Goal: Task Accomplishment & Management: Complete application form

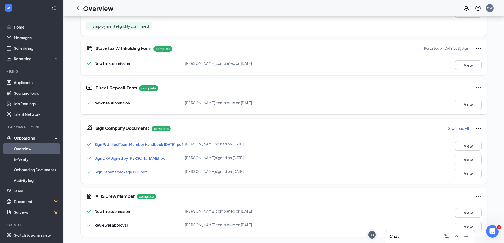
scroll to position [308, 0]
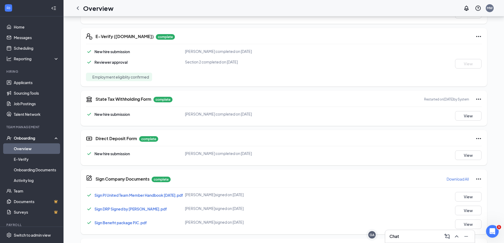
click at [38, 148] on link "Overview" at bounding box center [36, 149] width 45 height 11
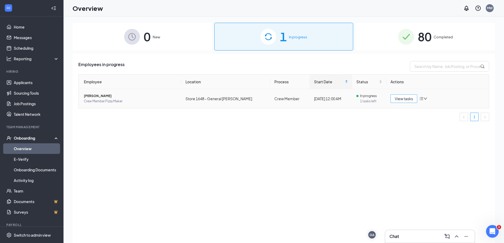
click at [403, 98] on span "View tasks" at bounding box center [404, 99] width 18 height 6
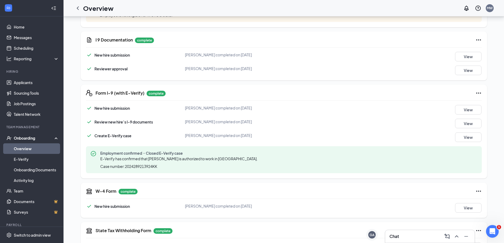
scroll to position [166, 0]
click at [466, 111] on button "View" at bounding box center [468, 111] width 26 height 10
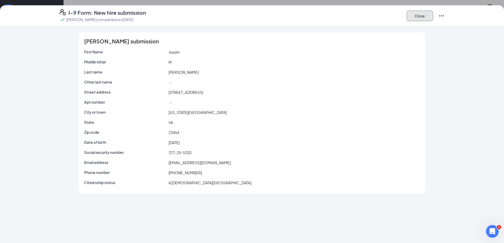
click at [416, 18] on button "Close" at bounding box center [420, 16] width 26 height 11
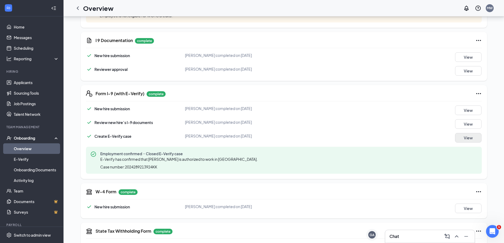
drag, startPoint x: 474, startPoint y: 144, endPoint x: 474, endPoint y: 141, distance: 2.9
click at [474, 142] on div "New hire submission Josslin M Swisher completed on Sep 14, 2025 View Review new…" at bounding box center [284, 140] width 396 height 68
click at [474, 140] on button "View" at bounding box center [468, 138] width 26 height 10
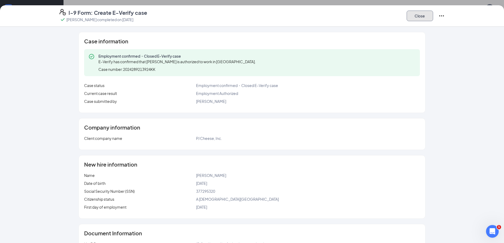
click at [416, 19] on button "Close" at bounding box center [420, 16] width 26 height 11
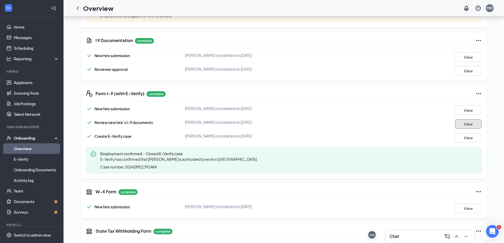
click at [466, 124] on button "View" at bounding box center [468, 124] width 26 height 10
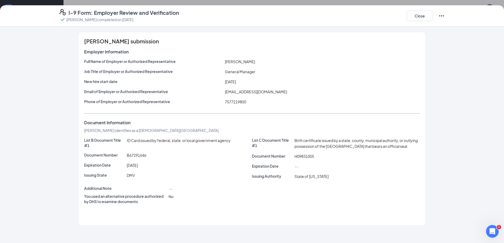
click at [442, 15] on icon "Ellipses" at bounding box center [442, 16] width 6 height 6
click at [407, 31] on p "This will not resolve any open E-verify cases" at bounding box center [401, 32] width 71 height 5
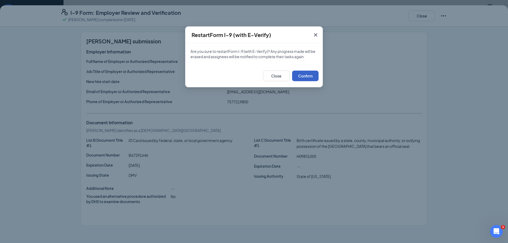
click at [304, 76] on button "Confirm" at bounding box center [305, 76] width 26 height 11
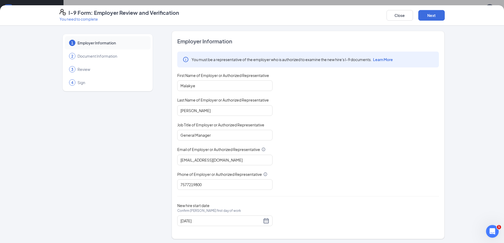
scroll to position [1, 0]
click at [433, 15] on button "Next" at bounding box center [432, 15] width 26 height 11
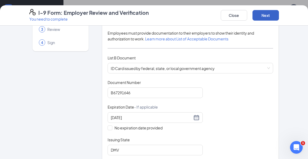
scroll to position [54, 0]
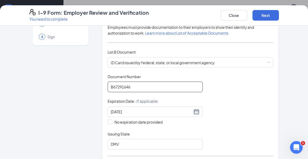
drag, startPoint x: 139, startPoint y: 86, endPoint x: -19, endPoint y: 90, distance: 158.4
drag, startPoint x: 134, startPoint y: 88, endPoint x: 45, endPoint y: 77, distance: 89.9
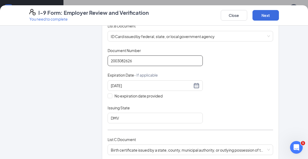
scroll to position [160, 0]
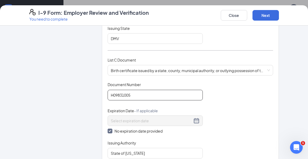
type input "2003082626"
drag, startPoint x: 145, startPoint y: 94, endPoint x: 57, endPoint y: 95, distance: 87.6
click at [57, 95] on div "Employer Information 2 Document Information 3 Review 4 Sign Which documents did…" at bounding box center [154, 92] width 250 height 442
paste input "2003082626"
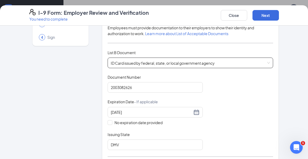
scroll to position [28, 0]
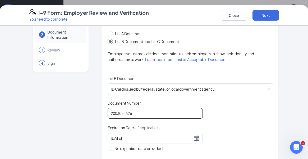
type input "2003082626"
drag, startPoint x: 140, startPoint y: 113, endPoint x: 53, endPoint y: 104, distance: 88.2
type input "B67291646"
click at [227, 125] on div "Document Title ID Card issued by federal, state, or local government agency Doc…" at bounding box center [191, 139] width 166 height 76
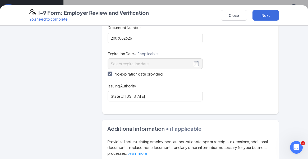
scroll to position [187, 0]
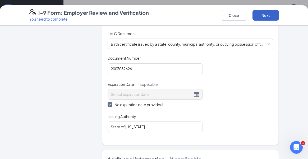
click at [262, 14] on button "Next" at bounding box center [266, 15] width 26 height 11
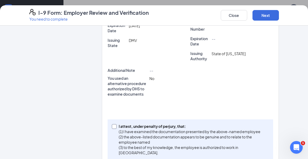
click at [117, 124] on span "I attest, under penalty of perjury, that: (1) I have examined the documentation…" at bounding box center [193, 140] width 153 height 32
click at [115, 124] on input "I attest, under penalty of perjury, that: (1) I have examined the documentation…" at bounding box center [114, 126] width 4 height 4
checkbox input "true"
drag, startPoint x: 270, startPoint y: 18, endPoint x: 272, endPoint y: 10, distance: 8.3
click at [270, 18] on button "Next" at bounding box center [266, 15] width 26 height 11
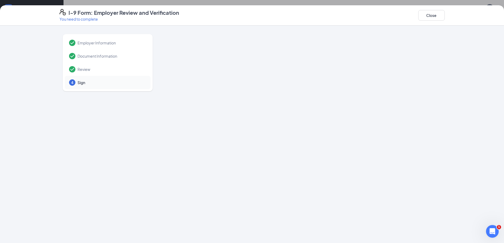
scroll to position [0, 0]
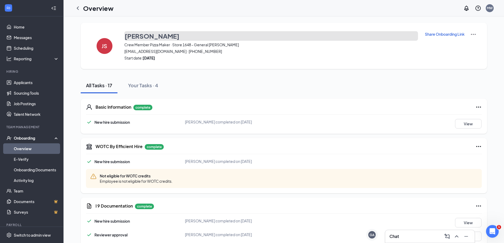
click at [145, 38] on h3 "[PERSON_NAME]" at bounding box center [152, 36] width 55 height 9
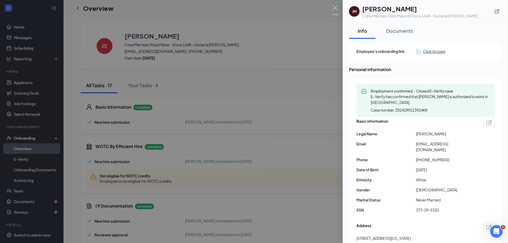
click at [432, 49] on div "Click to copy" at bounding box center [431, 51] width 30 height 6
click at [272, 46] on div at bounding box center [254, 121] width 508 height 243
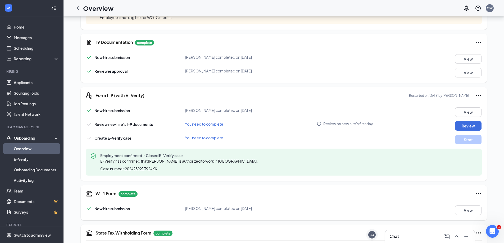
scroll to position [185, 0]
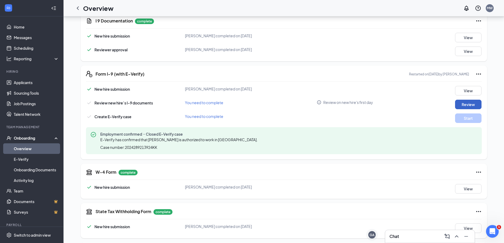
click at [468, 105] on button "Review" at bounding box center [468, 105] width 26 height 10
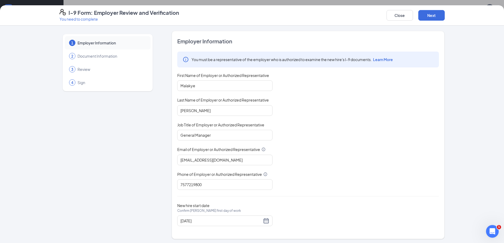
scroll to position [1, 0]
click at [442, 15] on button "Next" at bounding box center [432, 15] width 26 height 11
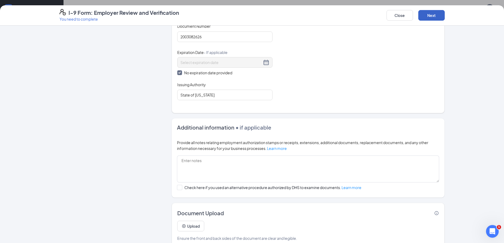
scroll to position [229, 0]
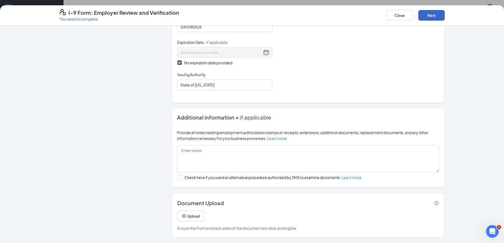
click at [435, 18] on button "Next" at bounding box center [432, 15] width 26 height 11
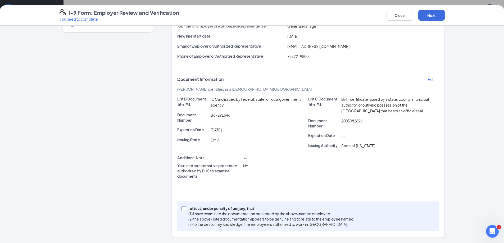
click at [183, 208] on input "I attest, under penalty of perjury, that: (1) I have examined the documentation…" at bounding box center [184, 209] width 4 height 4
checkbox input "true"
click at [431, 18] on button "Next" at bounding box center [432, 15] width 26 height 11
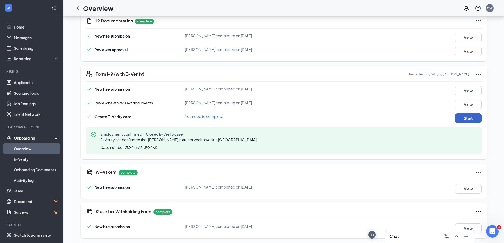
click at [467, 120] on button "Start" at bounding box center [468, 119] width 26 height 10
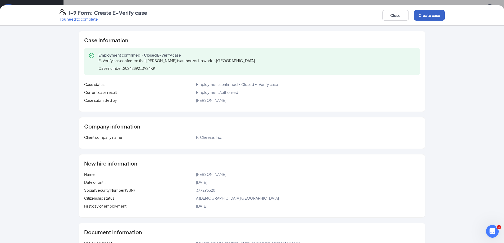
click at [428, 17] on button "Create case" at bounding box center [429, 15] width 31 height 11
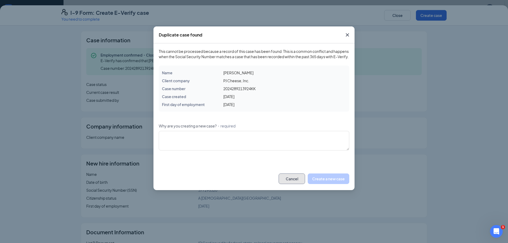
click at [295, 183] on button "Cancel" at bounding box center [292, 179] width 26 height 11
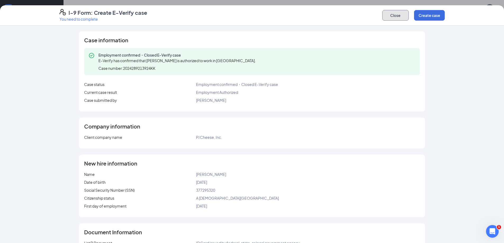
click at [395, 16] on button "Close" at bounding box center [396, 15] width 26 height 11
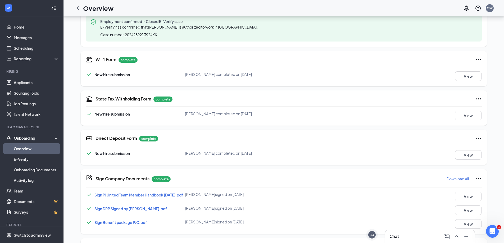
scroll to position [219, 0]
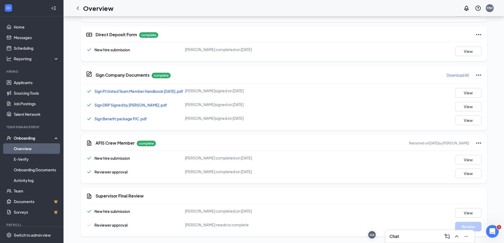
scroll to position [404, 0]
